Goal: Find specific page/section: Find specific page/section

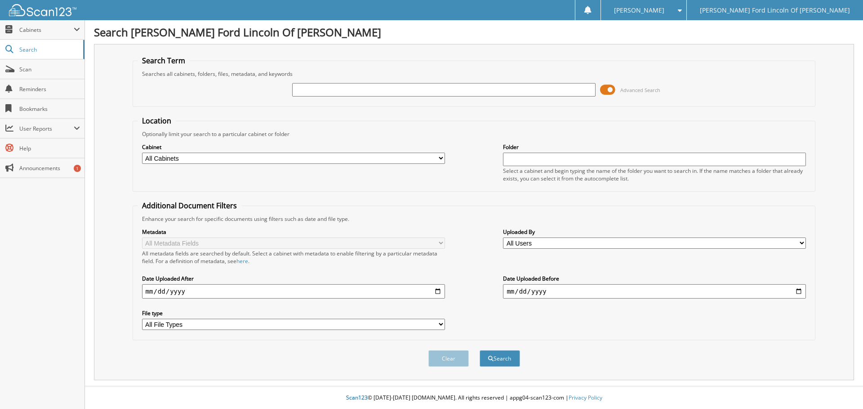
drag, startPoint x: 350, startPoint y: 82, endPoint x: 324, endPoint y: 86, distance: 26.0
paste input "[US_VEHICLE_IDENTIFICATION_NUMBER]"
type input "[US_VEHICLE_IDENTIFICATION_NUMBER]"
click at [509, 353] on button "Search" at bounding box center [499, 358] width 40 height 17
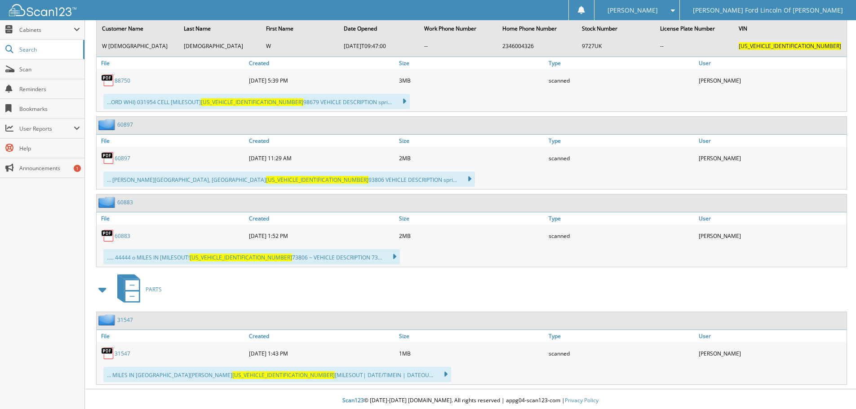
scroll to position [457, 0]
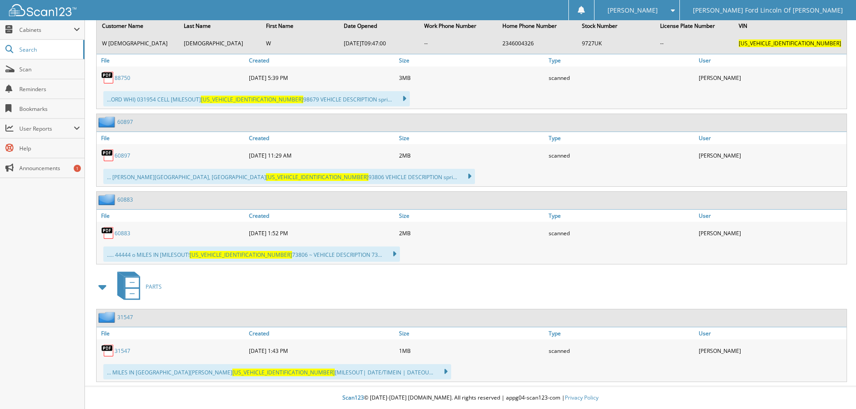
click at [124, 316] on link "31547" at bounding box center [125, 318] width 16 height 8
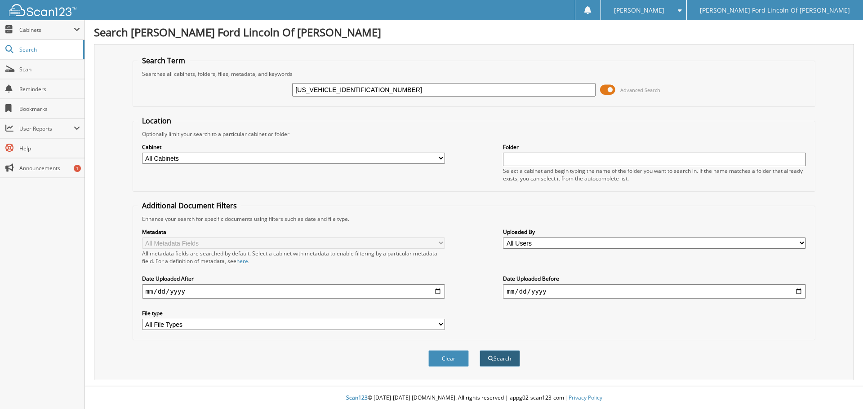
type input "[US_VEHICLE_IDENTIFICATION_NUMBER]"
click at [490, 361] on span "submit" at bounding box center [490, 358] width 5 height 5
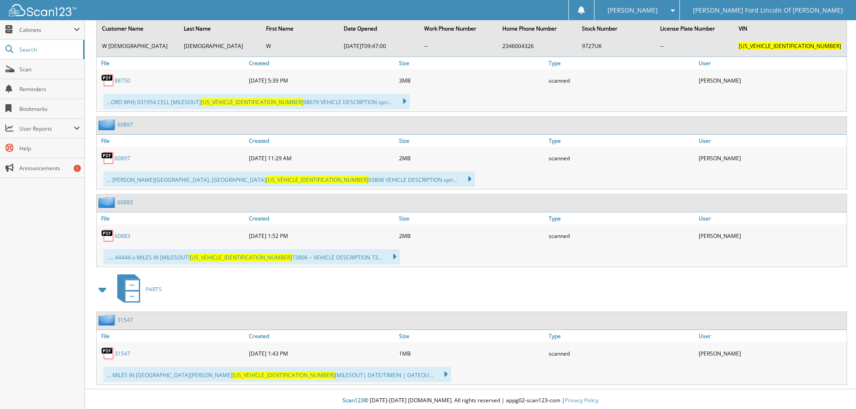
scroll to position [457, 0]
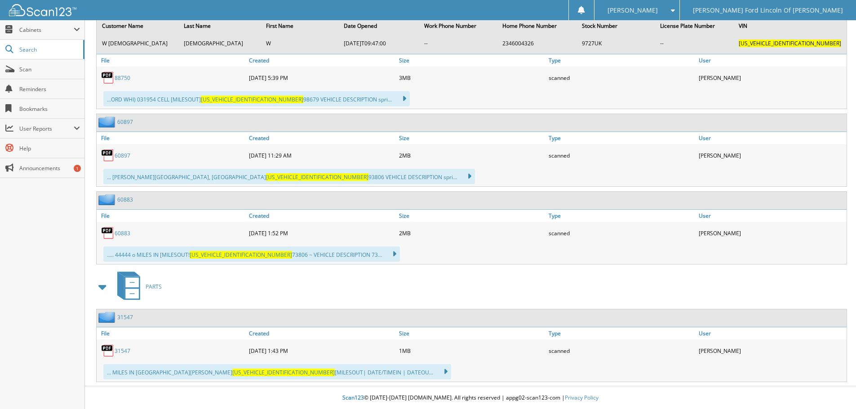
click at [129, 316] on link "31547" at bounding box center [125, 318] width 16 height 8
